Goal: Communication & Community: Answer question/provide support

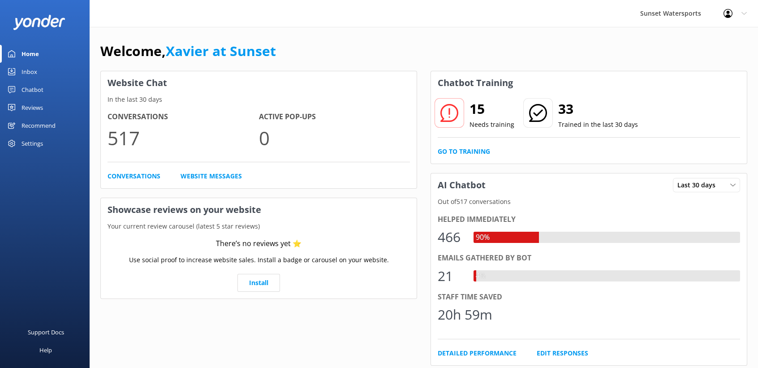
click at [43, 71] on link "Inbox" at bounding box center [45, 72] width 90 height 18
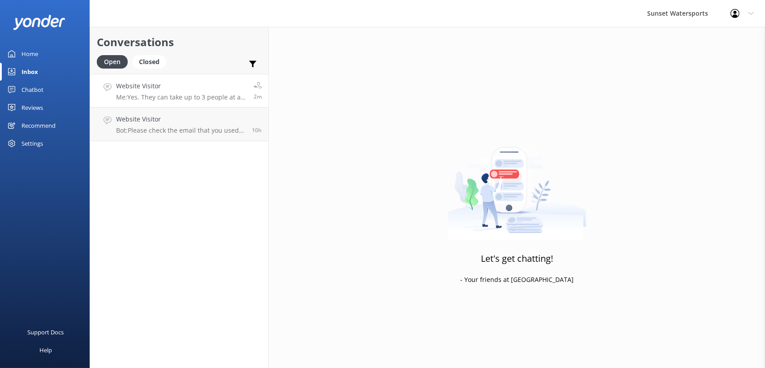
click at [188, 89] on h4 "Website Visitor" at bounding box center [181, 86] width 131 height 10
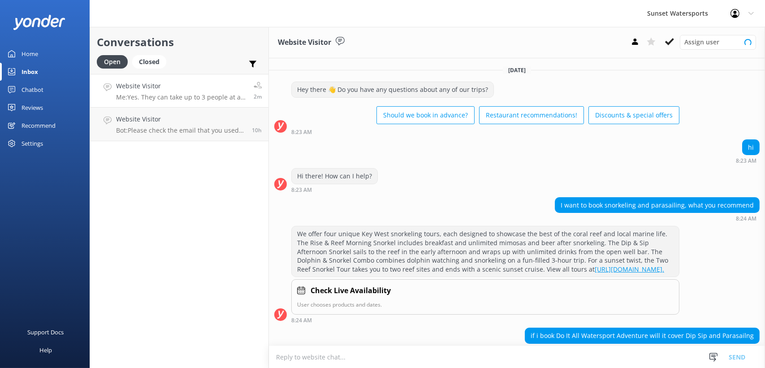
scroll to position [178, 0]
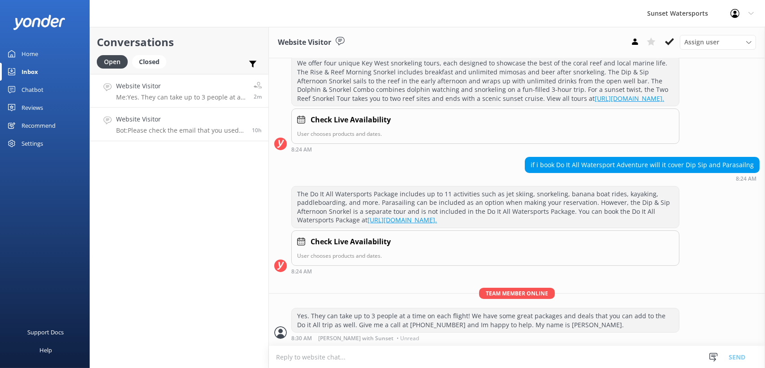
click at [222, 130] on p "Bot: Please check the email that you used when you made your reservation. If yo…" at bounding box center [180, 130] width 129 height 8
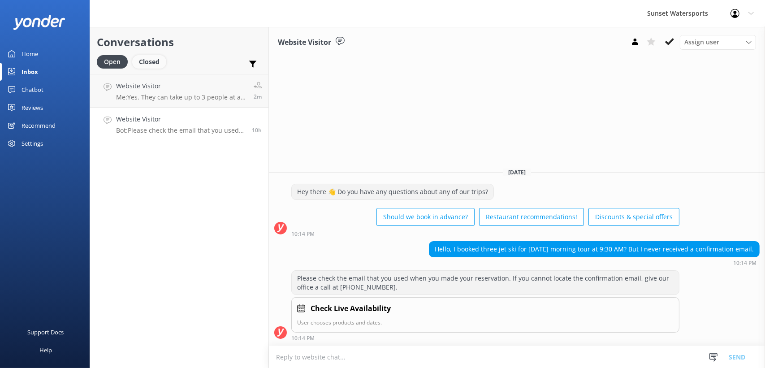
click at [150, 60] on div "Closed" at bounding box center [149, 61] width 34 height 13
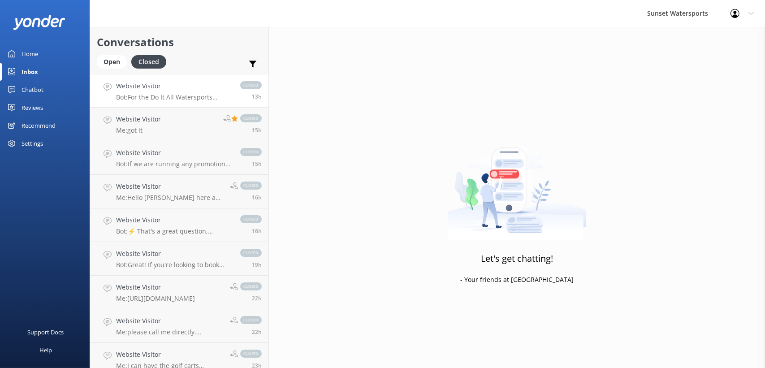
click at [193, 91] on div "Website Visitor Bot: For the Do It All Watersports Package, most activities lik…" at bounding box center [173, 90] width 115 height 19
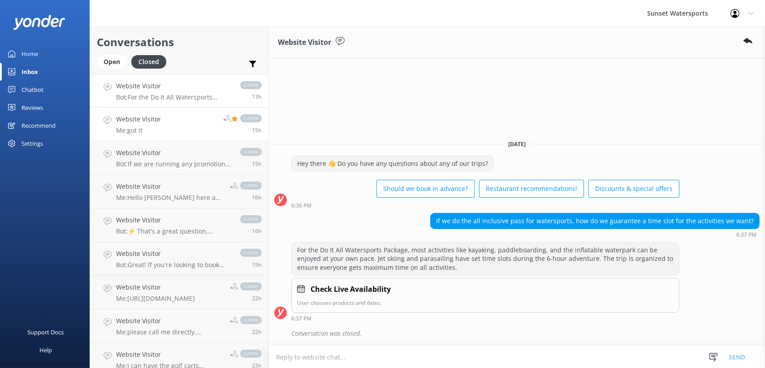
click at [181, 128] on link "Website Visitor Me: got it closed 15h" at bounding box center [179, 125] width 178 height 34
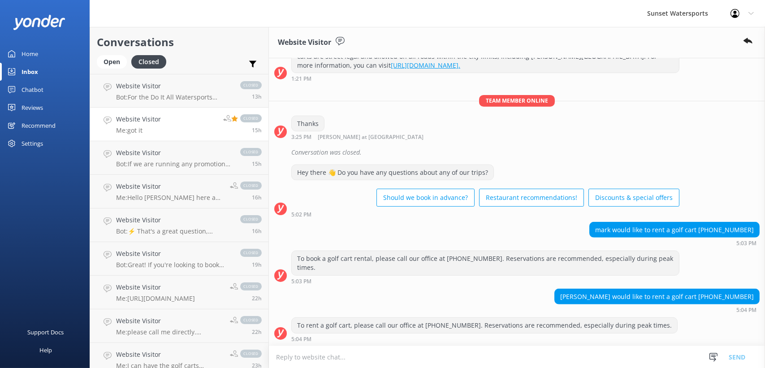
scroll to position [641, 0]
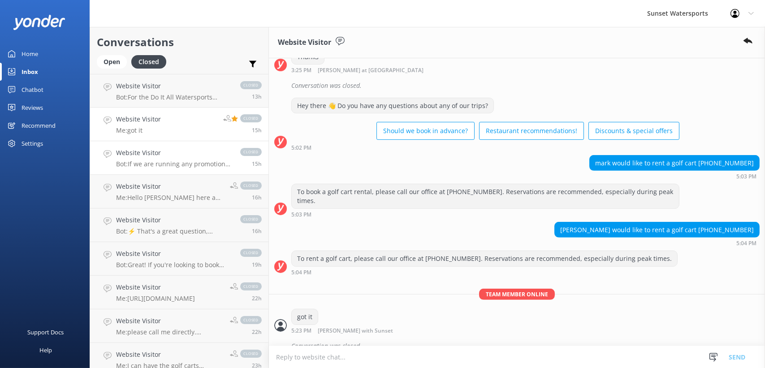
click at [173, 158] on div "Website Visitor Bot: If we are running any promotions, you will see the promo c…" at bounding box center [173, 158] width 115 height 20
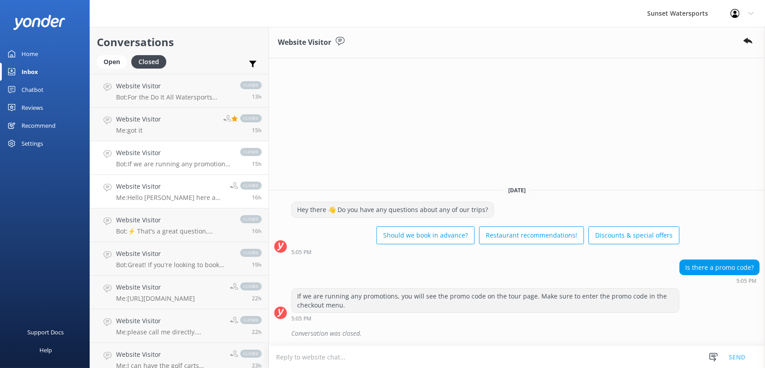
click at [171, 198] on p "Me: Hello Amanda here a live agent, riders are $30 depending on how full the bo…" at bounding box center [169, 198] width 107 height 8
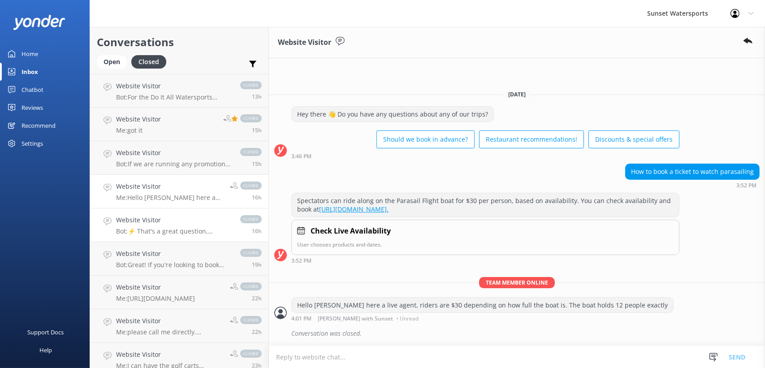
click at [161, 224] on h4 "Website Visitor" at bounding box center [173, 220] width 115 height 10
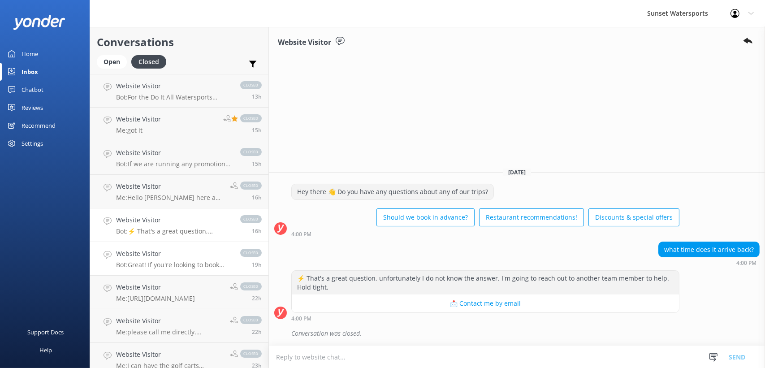
click at [154, 263] on p "Bot: Great! If you're looking to book activities in Key West, you can do so by …" at bounding box center [173, 265] width 115 height 8
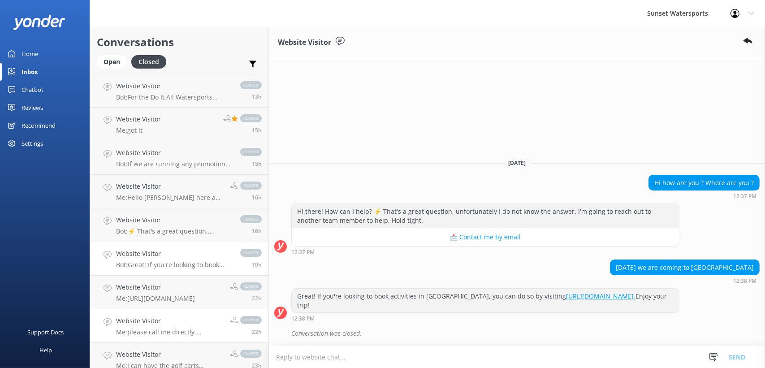
click at [188, 321] on h4 "Website Visitor" at bounding box center [169, 321] width 107 height 10
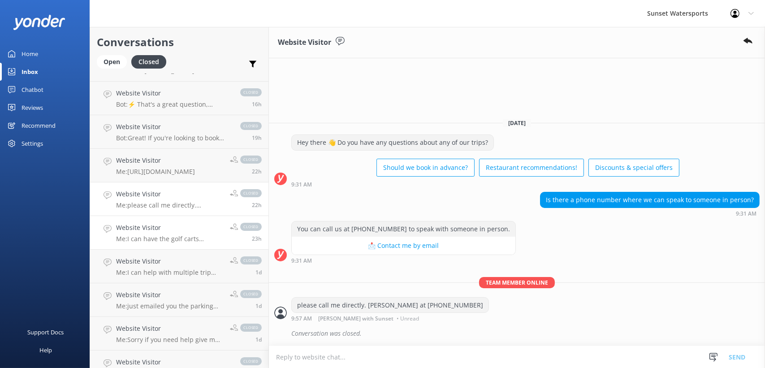
scroll to position [134, 0]
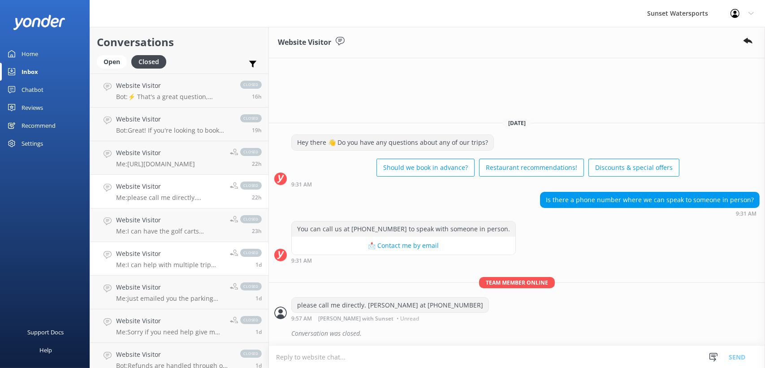
click at [188, 262] on p "Me: I can help with multiple trip savings for our best combo prices" at bounding box center [169, 265] width 107 height 8
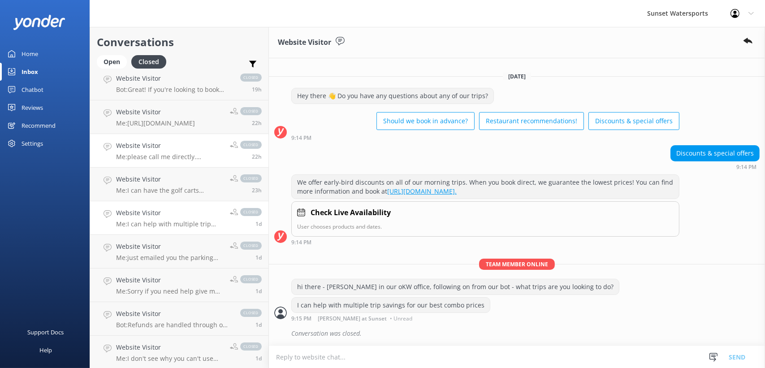
scroll to position [224, 0]
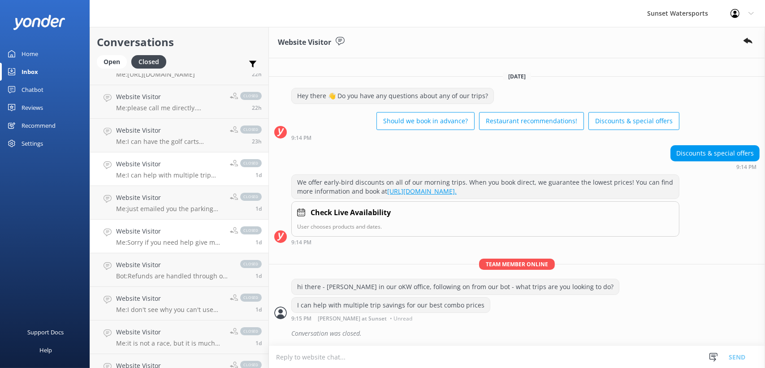
click at [166, 237] on div "Website Visitor Me: Sorry if you need help give me a call at 3058599615" at bounding box center [169, 236] width 107 height 20
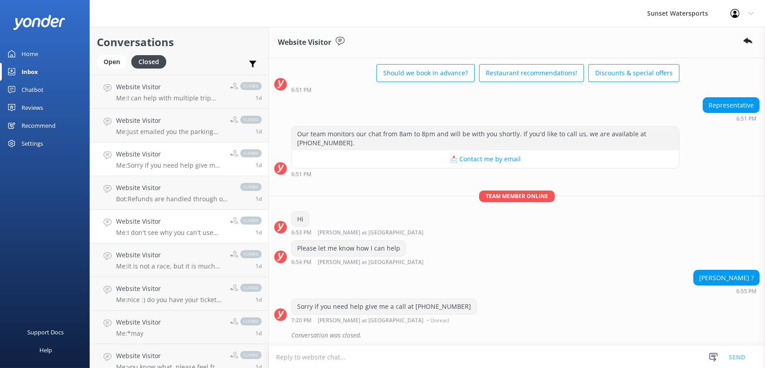
scroll to position [314, 0]
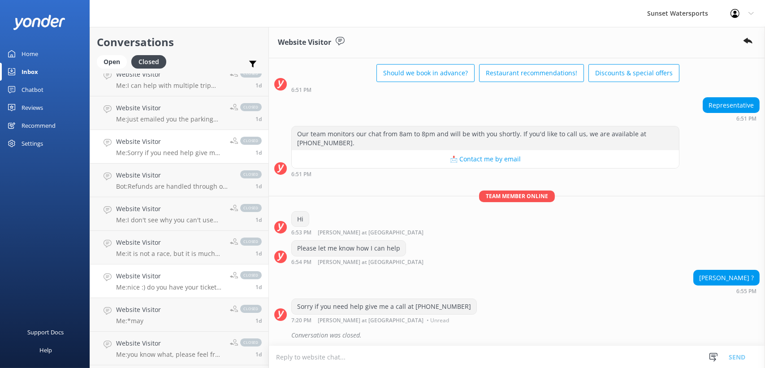
click at [193, 286] on p "Me: nice :) do you have your ticket already?" at bounding box center [169, 287] width 107 height 8
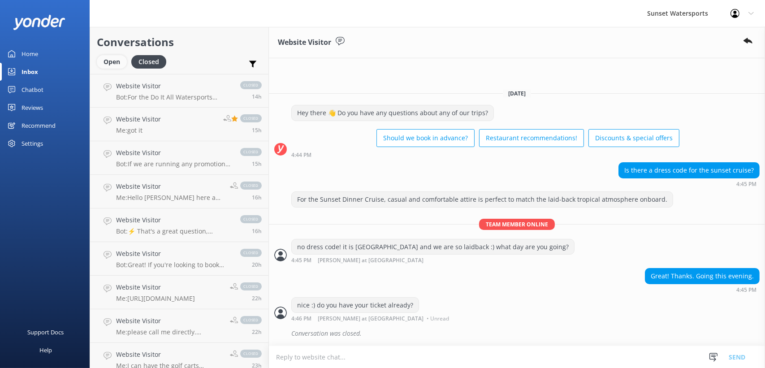
click at [117, 65] on div "Open" at bounding box center [112, 61] width 30 height 13
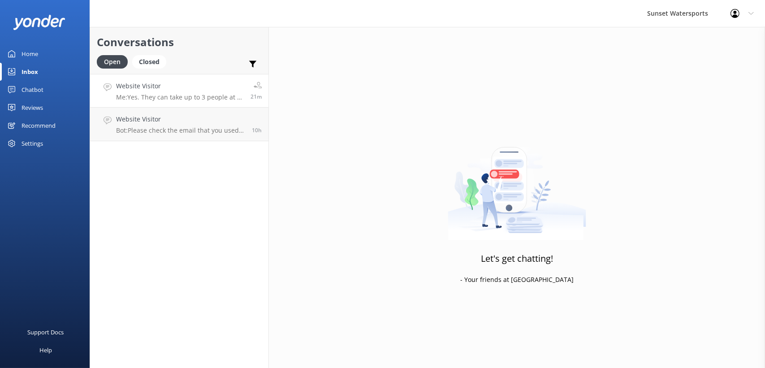
click at [216, 103] on link "Website Visitor Me: Yes. They can take up to 3 people at a time on each flight!…" at bounding box center [179, 91] width 178 height 34
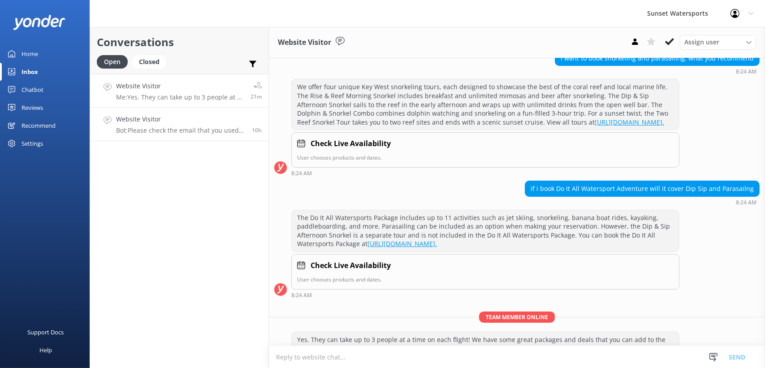
scroll to position [178, 0]
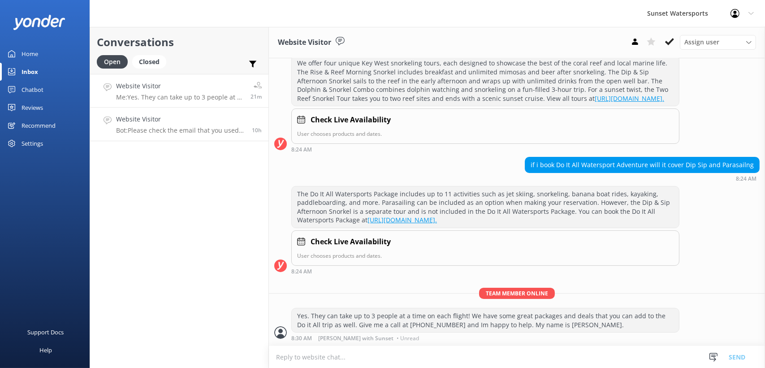
click at [199, 128] on p "Bot: Please check the email that you used when you made your reservation. If yo…" at bounding box center [180, 130] width 129 height 8
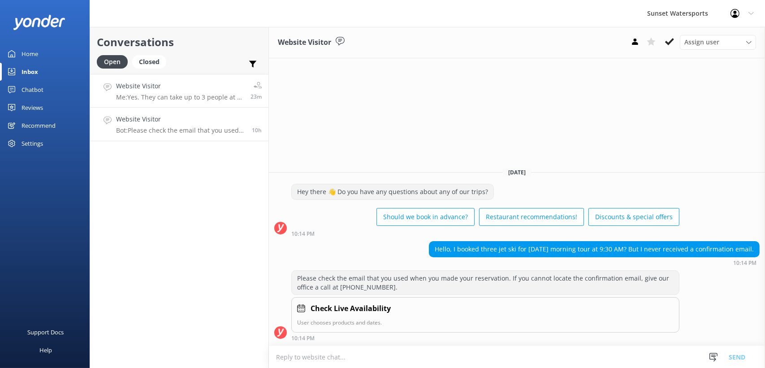
click at [202, 103] on link "Website Visitor Me: Yes. They can take up to 3 people at a time on each flight!…" at bounding box center [179, 91] width 178 height 34
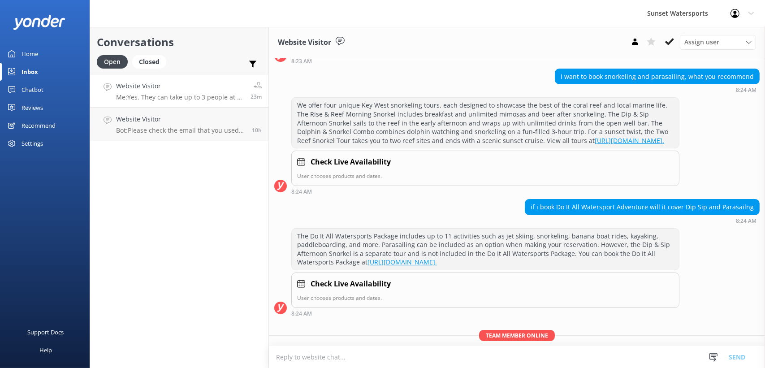
scroll to position [178, 0]
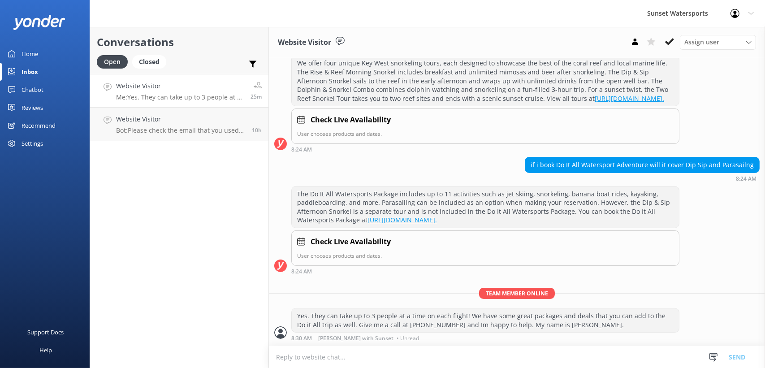
click at [142, 69] on div "Open Closed" at bounding box center [134, 66] width 74 height 22
click at [147, 65] on div "Closed" at bounding box center [149, 61] width 34 height 13
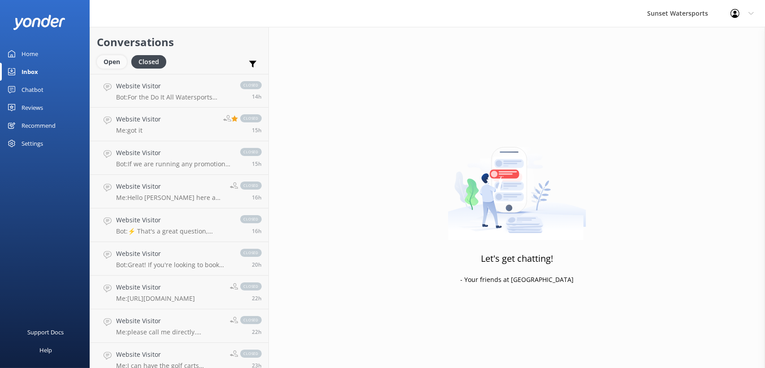
click at [116, 65] on div "Open" at bounding box center [112, 61] width 30 height 13
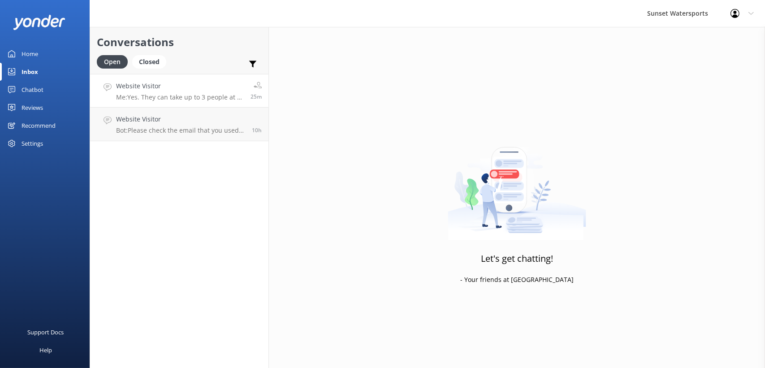
click at [218, 98] on p "Me: Yes. They can take up to 3 people at a time on each flight! We have some gr…" at bounding box center [180, 97] width 128 height 8
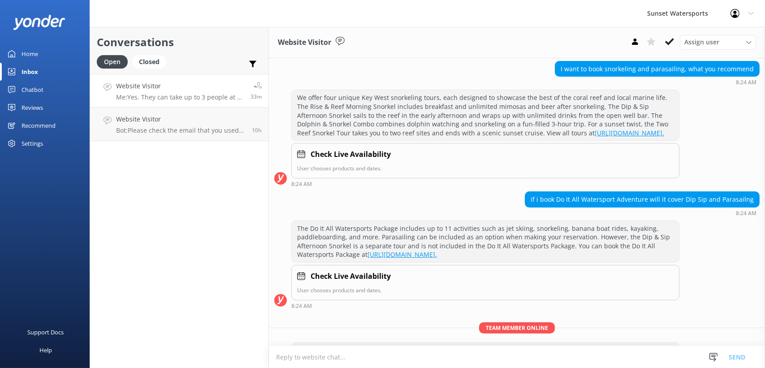
scroll to position [178, 0]
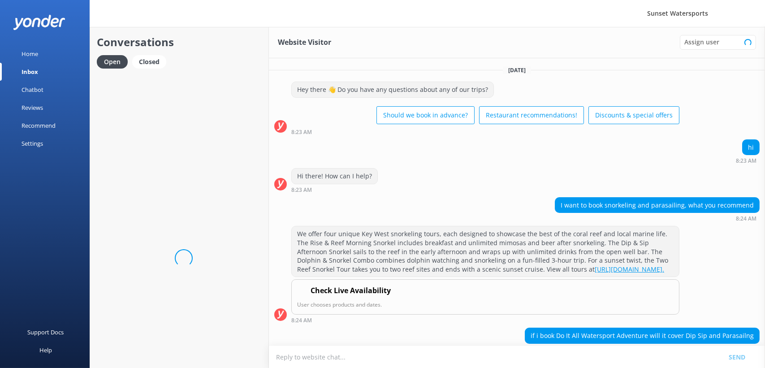
scroll to position [178, 0]
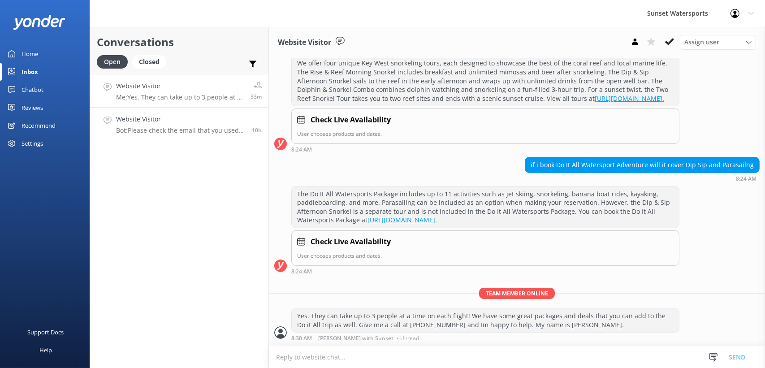
click at [167, 124] on h4 "Website Visitor" at bounding box center [180, 119] width 129 height 10
